Goal: Task Accomplishment & Management: Manage account settings

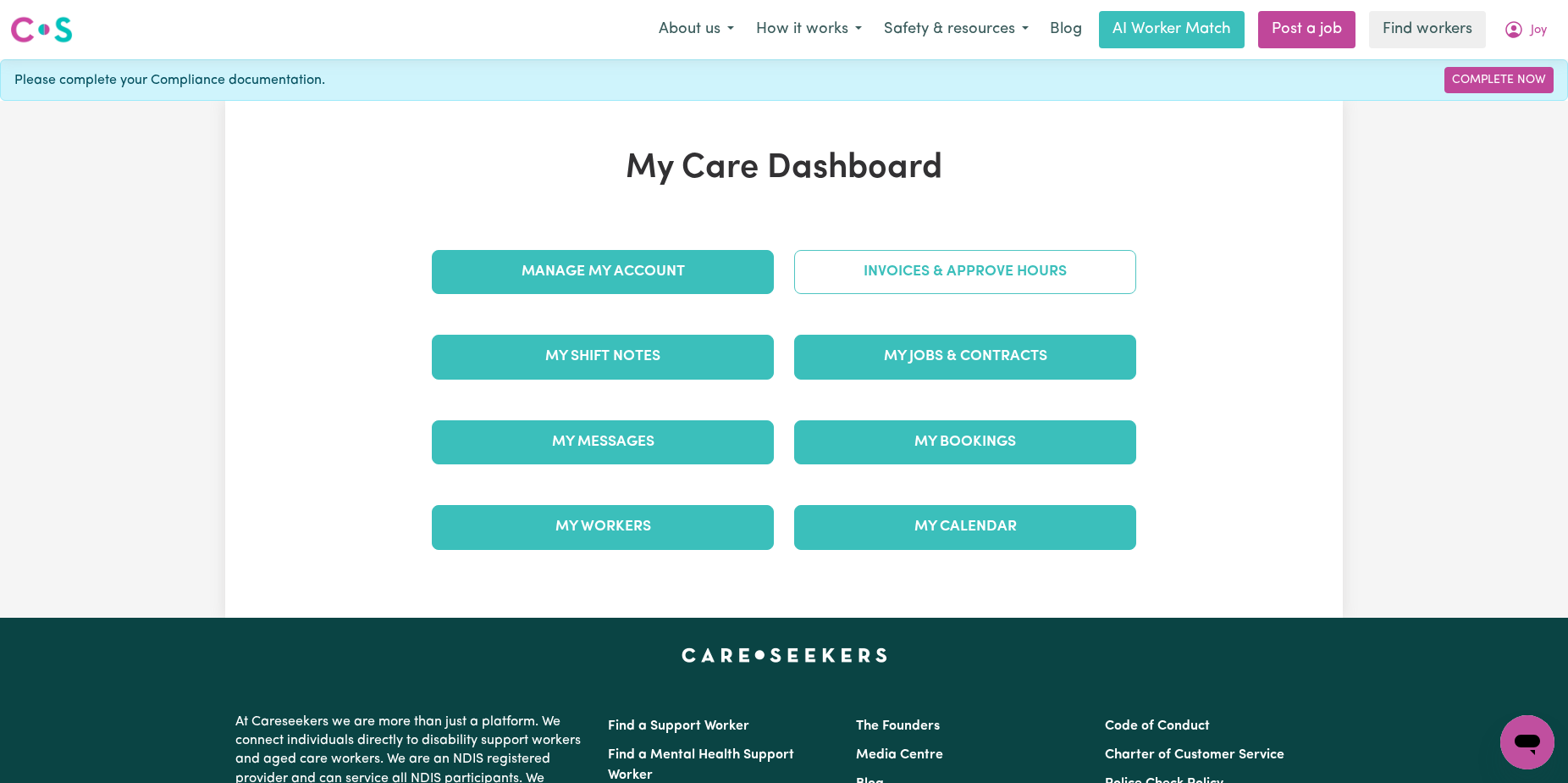
click at [943, 261] on link "Invoices & Approve Hours" at bounding box center [965, 271] width 342 height 44
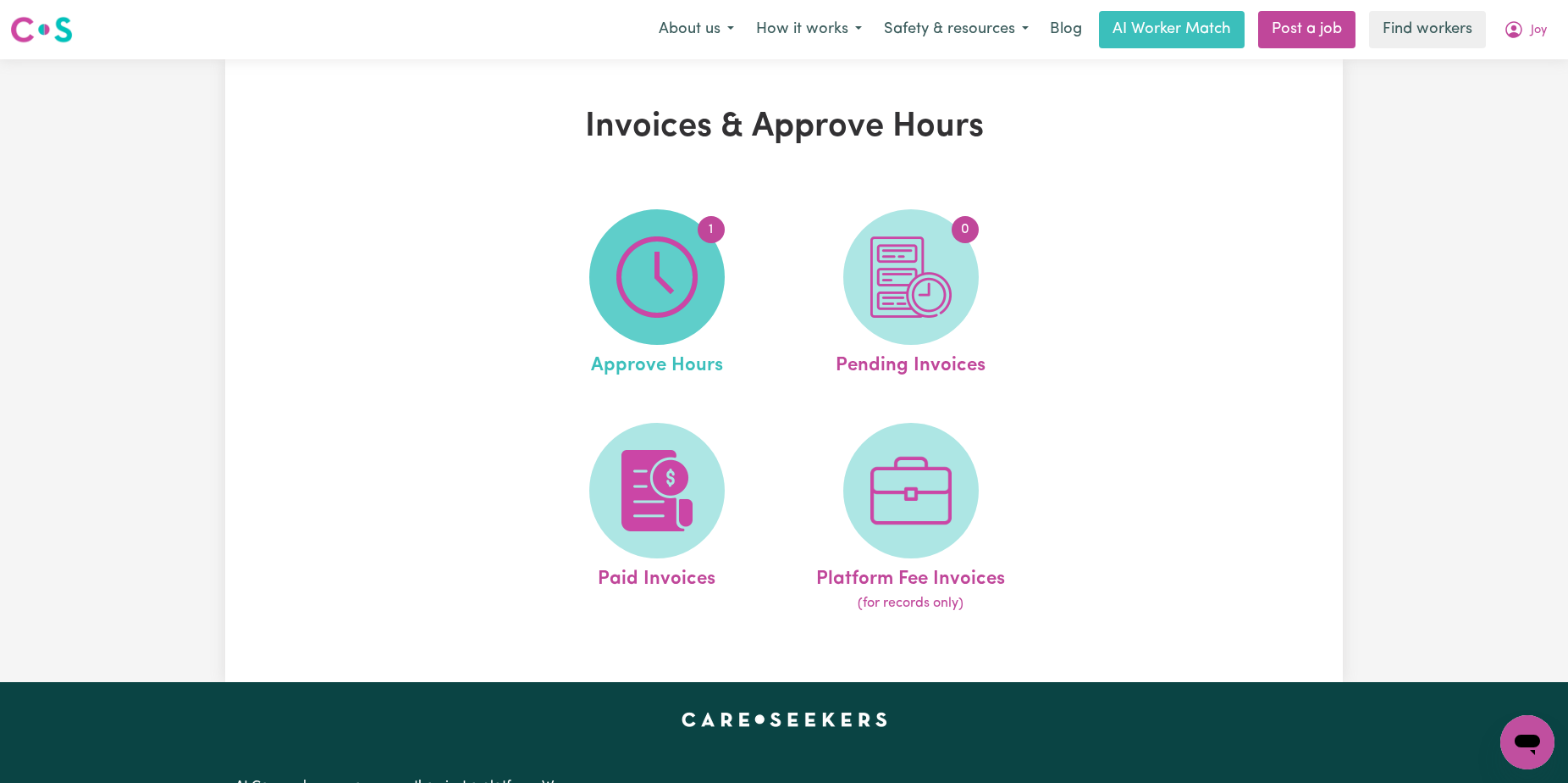
click at [706, 254] on span "1" at bounding box center [657, 277] width 136 height 136
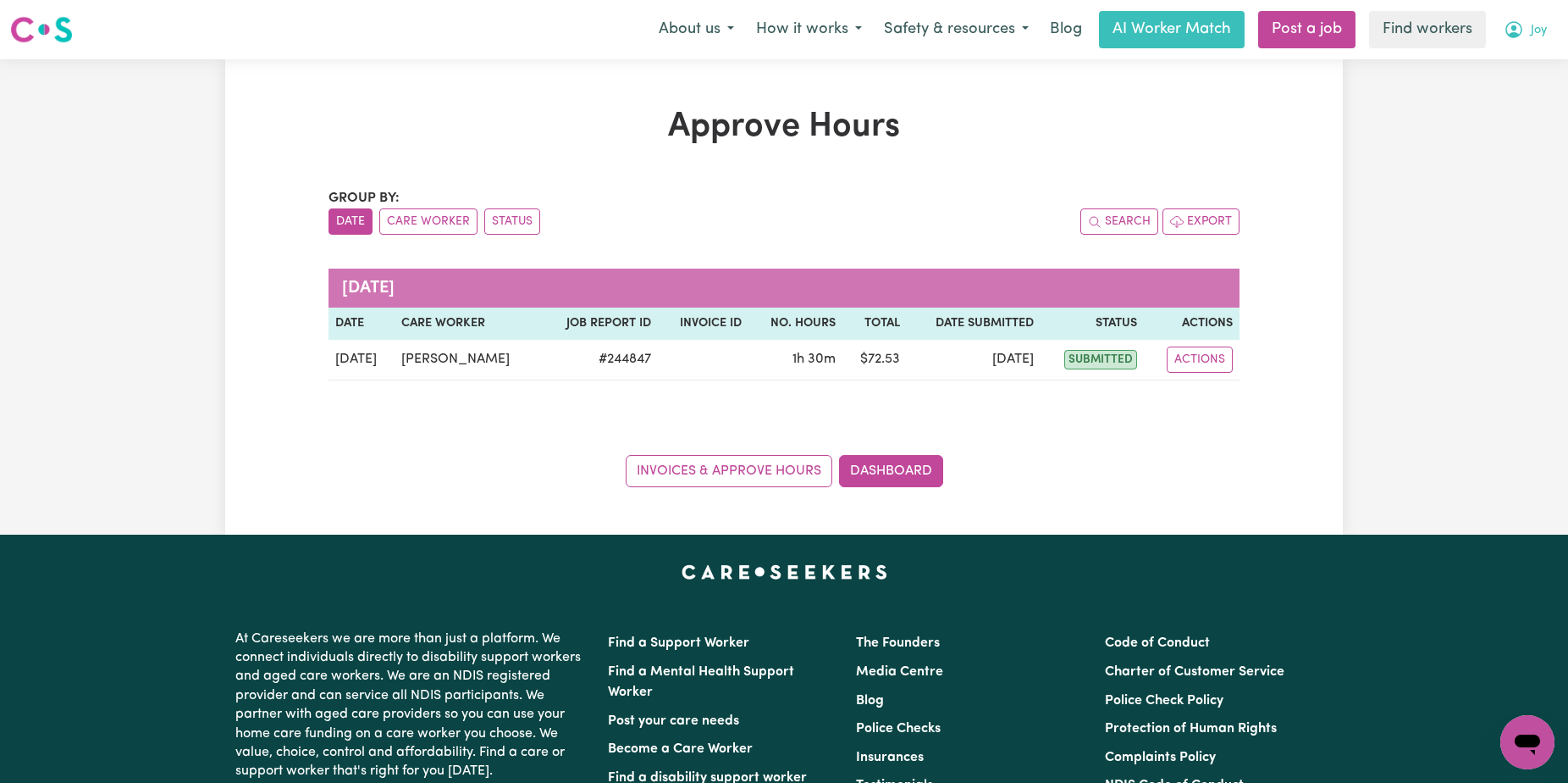
click at [1512, 27] on icon "My Account" at bounding box center [1513, 28] width 5 height 6
click at [1502, 105] on link "Logout" at bounding box center [1491, 97] width 134 height 32
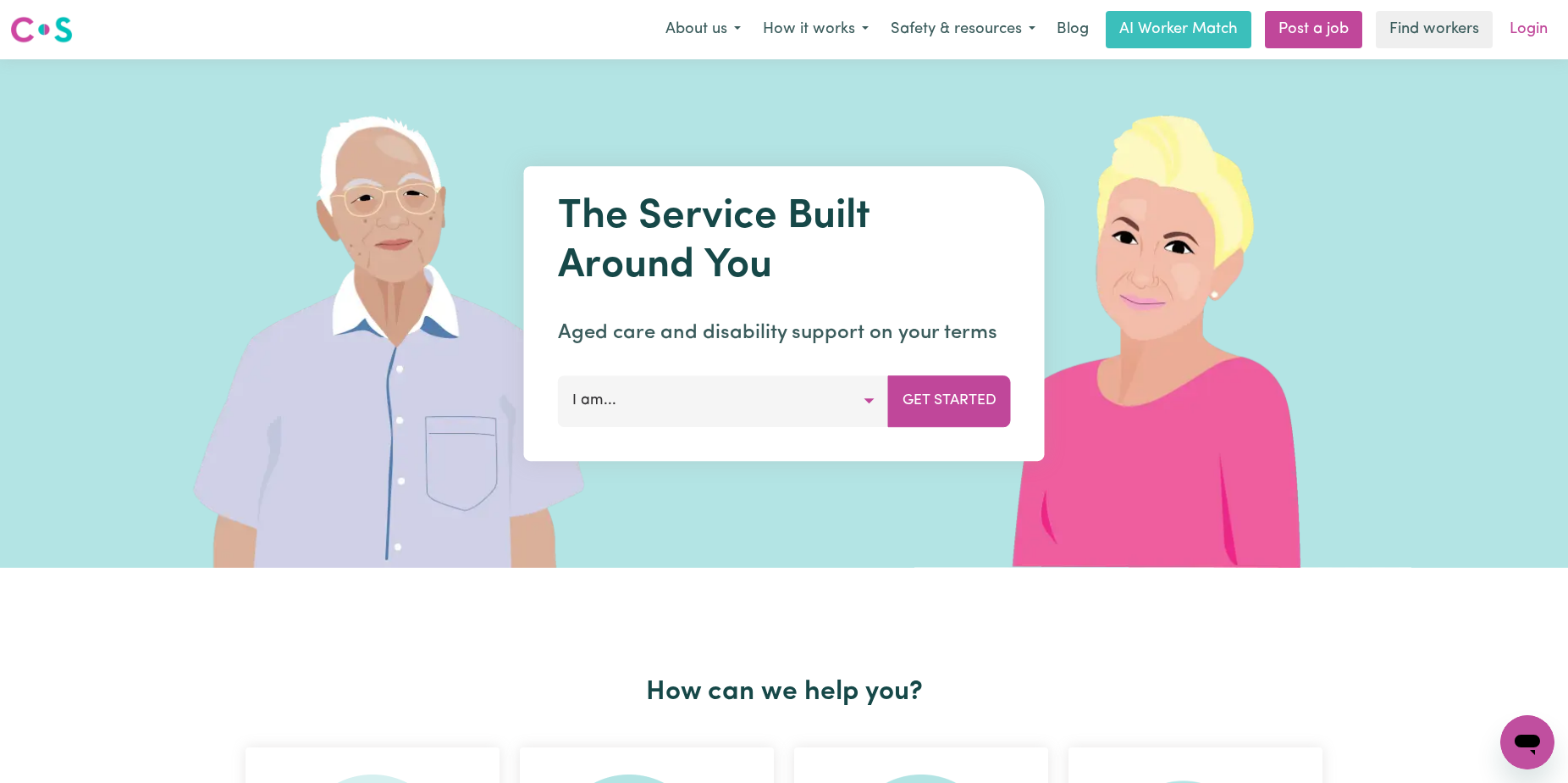
click at [1546, 44] on link "Login" at bounding box center [1529, 30] width 58 height 38
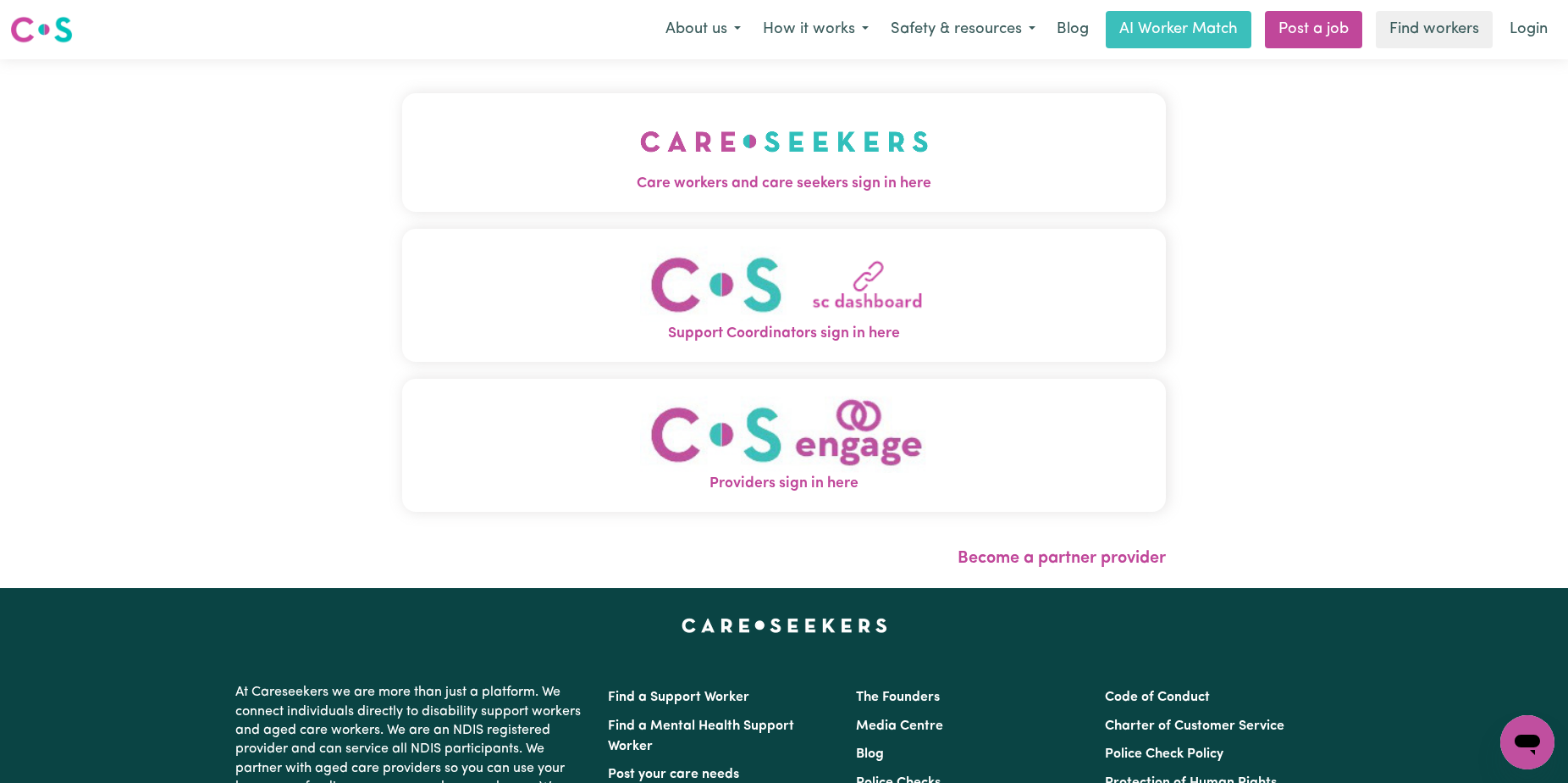
click at [640, 202] on button "Care workers and care seekers sign in here" at bounding box center [784, 153] width 764 height 119
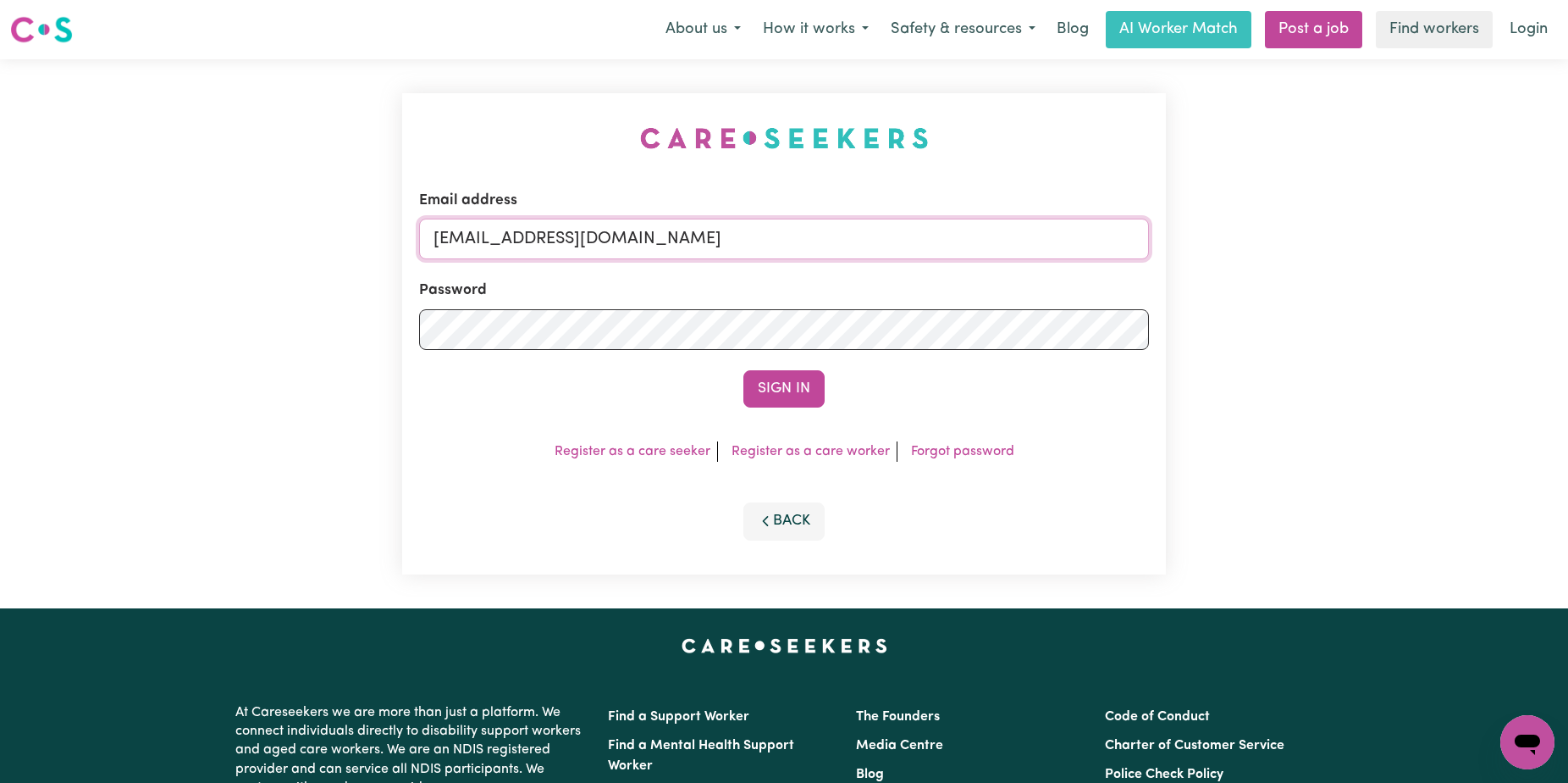
drag, startPoint x: 836, startPoint y: 244, endPoint x: 525, endPoint y: 247, distance: 311.0
click at [525, 247] on input "[EMAIL_ADDRESS][DOMAIN_NAME]" at bounding box center [784, 238] width 730 height 41
paste input "[EMAIL_ADDRESS][DOMAIN_NAME]"
type input "[EMAIL_ADDRESS][DOMAIN_NAME]"
click at [744, 370] on button "Sign In" at bounding box center [784, 389] width 81 height 38
